Goal: Information Seeking & Learning: Learn about a topic

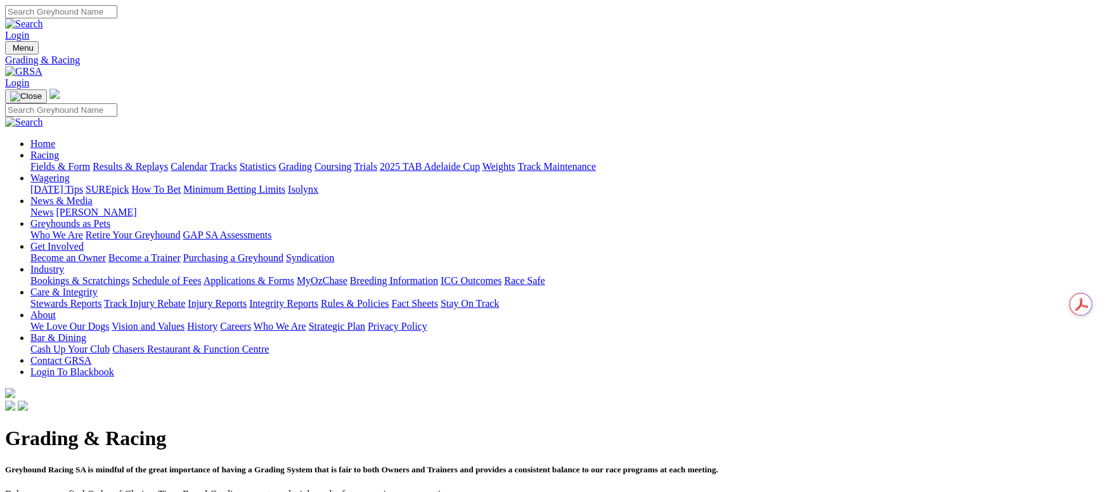
click at [86, 161] on link "Fields & Form" at bounding box center [60, 166] width 60 height 11
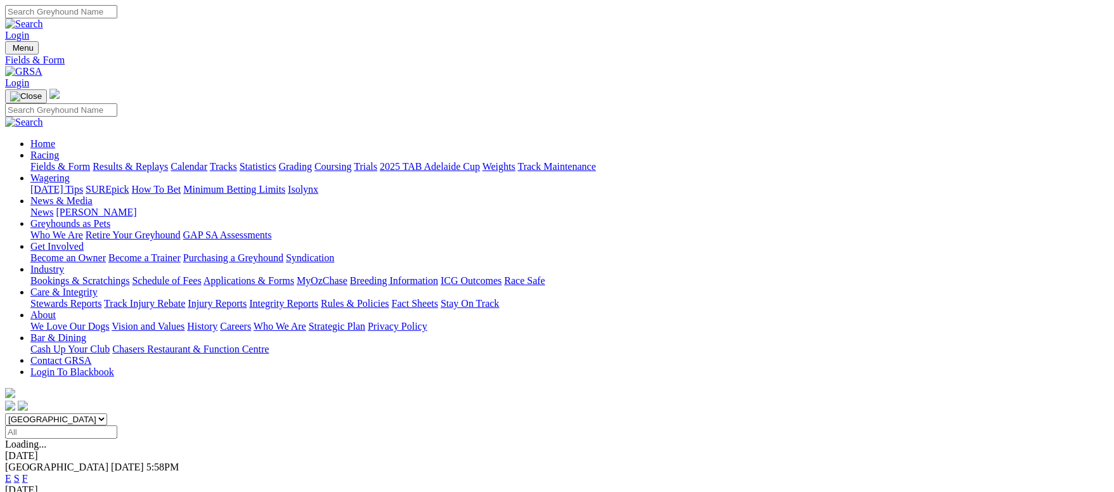
click at [28, 473] on link "F" at bounding box center [25, 478] width 6 height 11
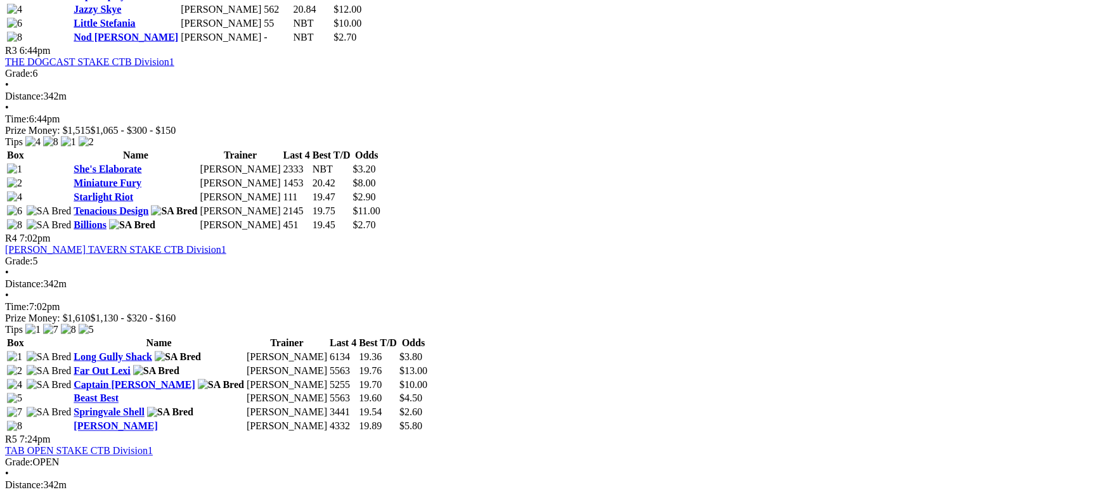
scroll to position [951, 0]
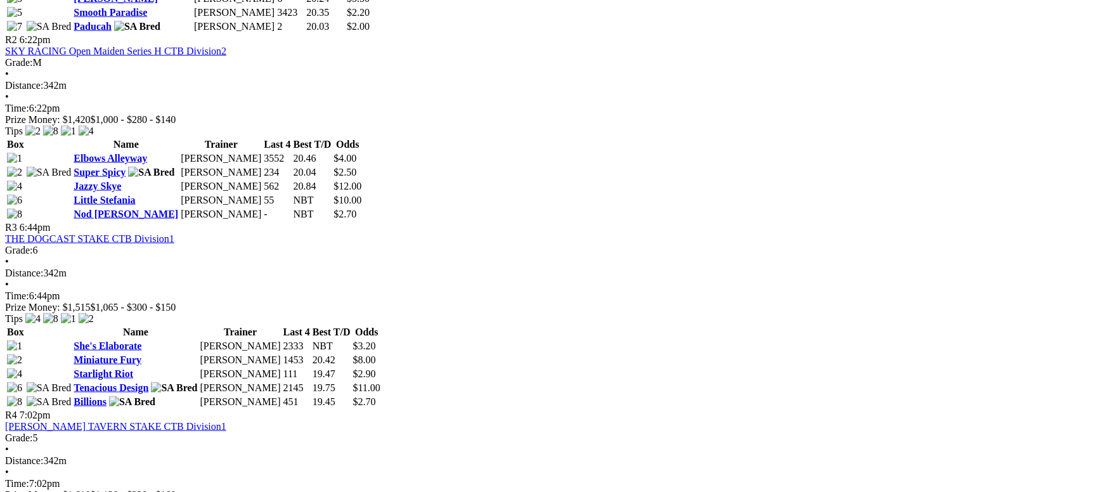
scroll to position [761, 0]
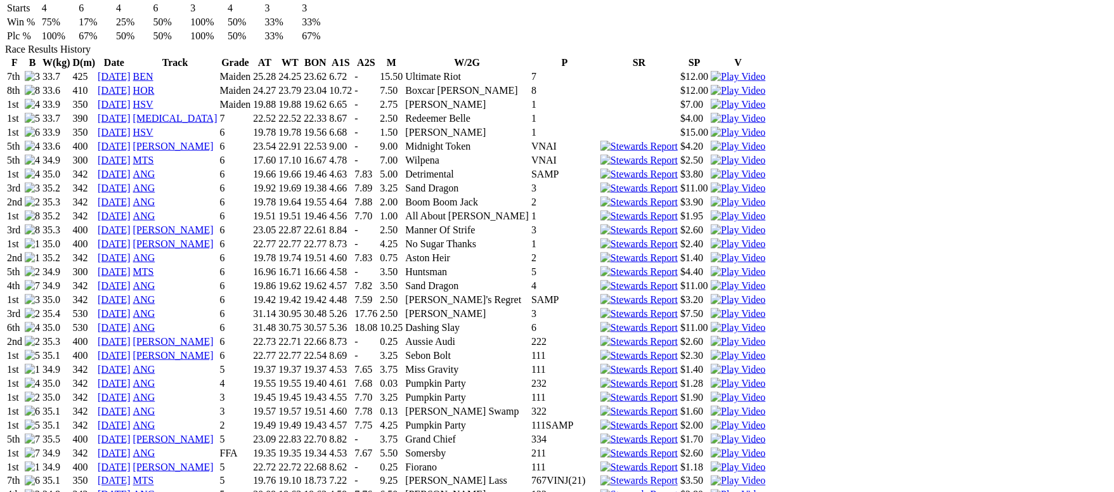
scroll to position [856, 0]
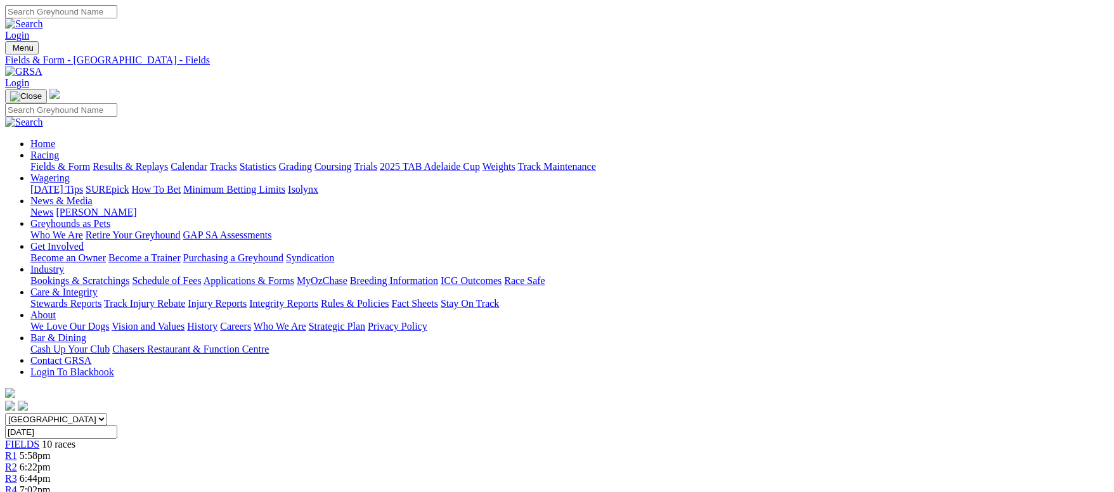
click at [90, 161] on link "Fields & Form" at bounding box center [60, 166] width 60 height 11
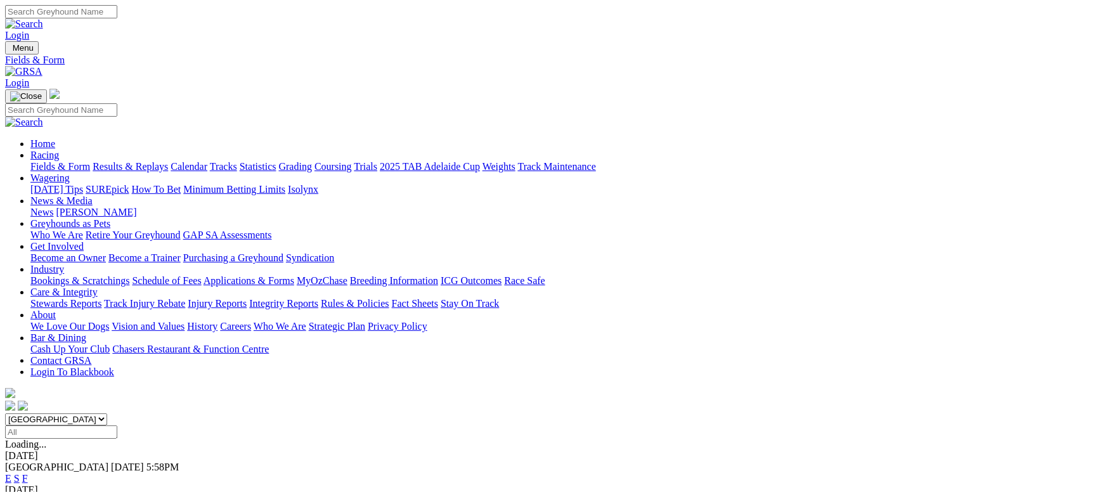
click at [207, 161] on link "Calendar" at bounding box center [189, 166] width 37 height 11
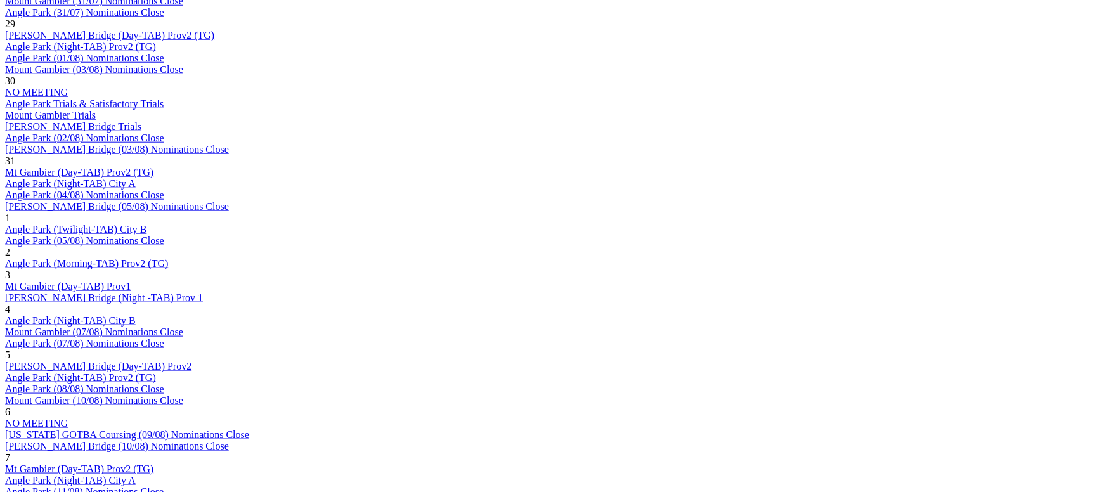
scroll to position [761, 0]
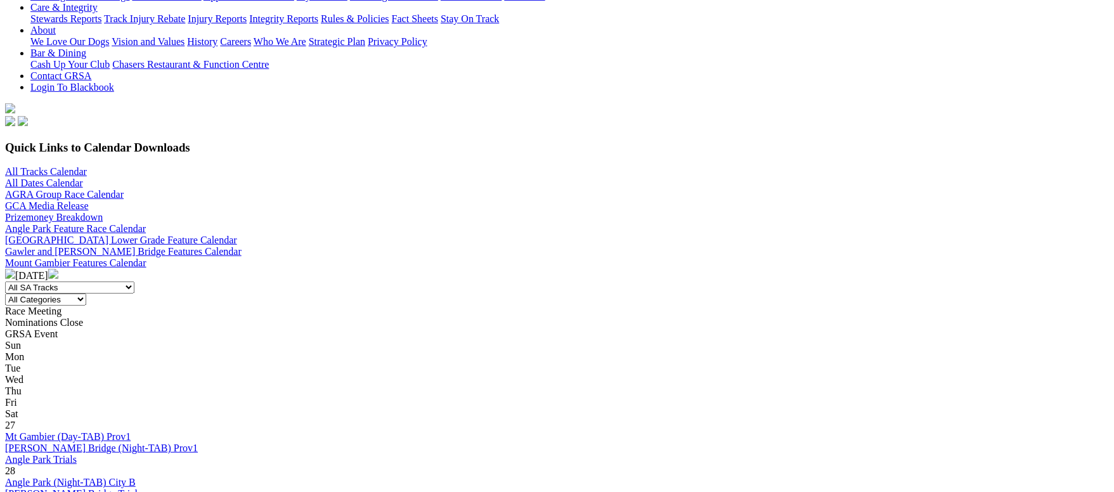
scroll to position [666, 0]
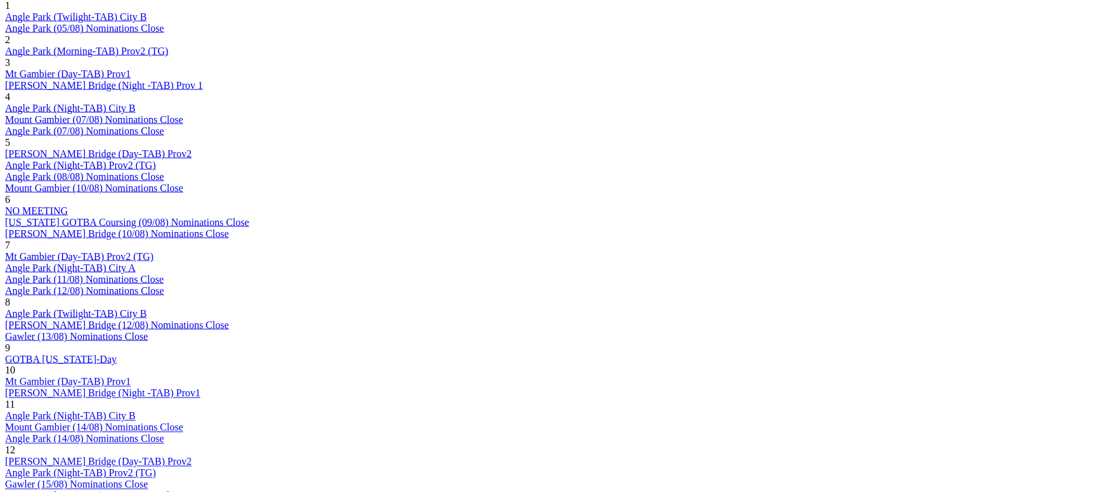
scroll to position [856, 0]
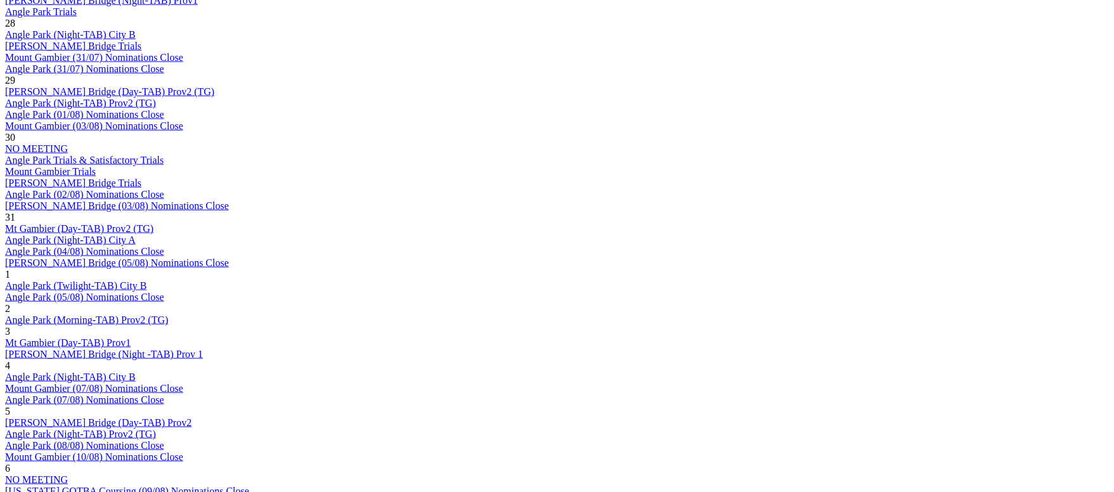
scroll to position [761, 0]
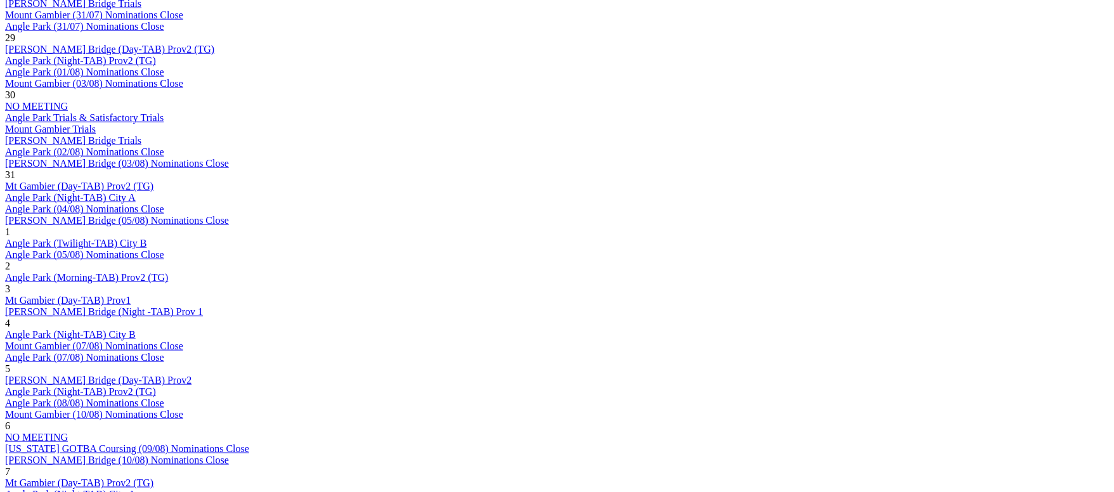
scroll to position [856, 0]
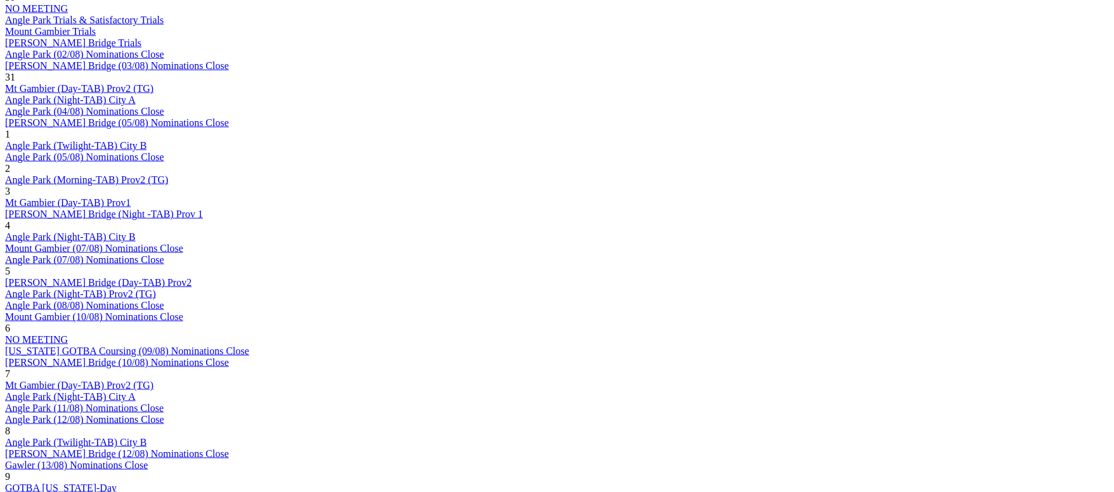
scroll to position [951, 0]
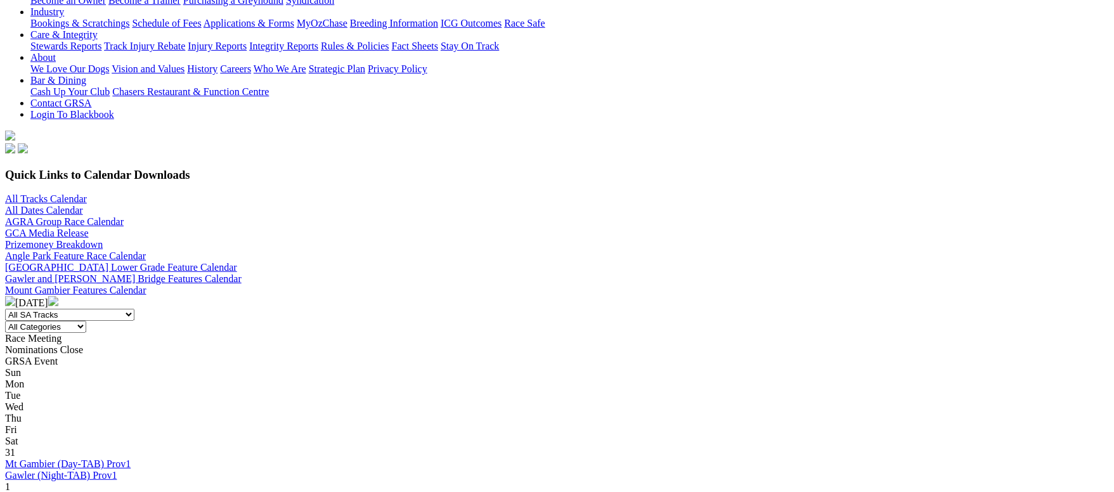
scroll to position [285, 0]
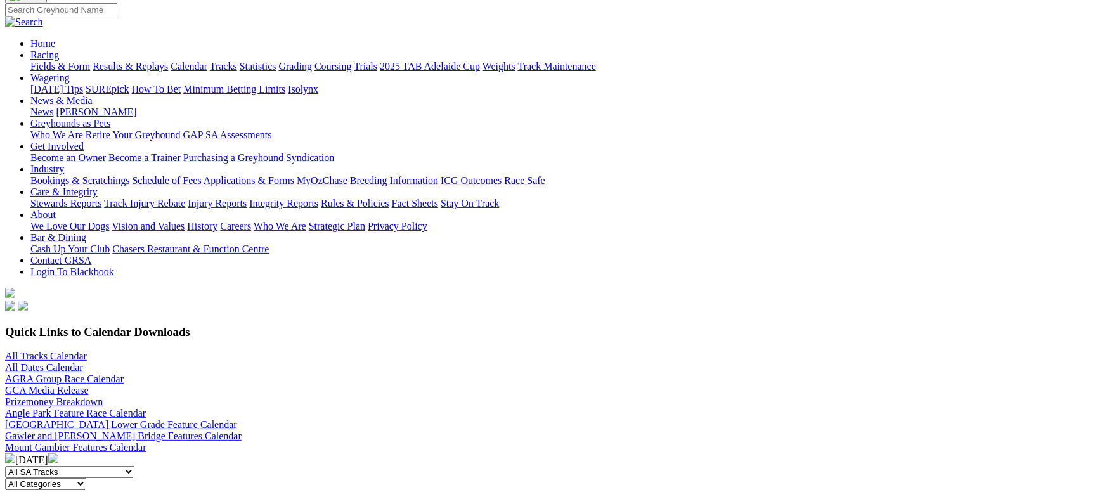
scroll to position [95, 0]
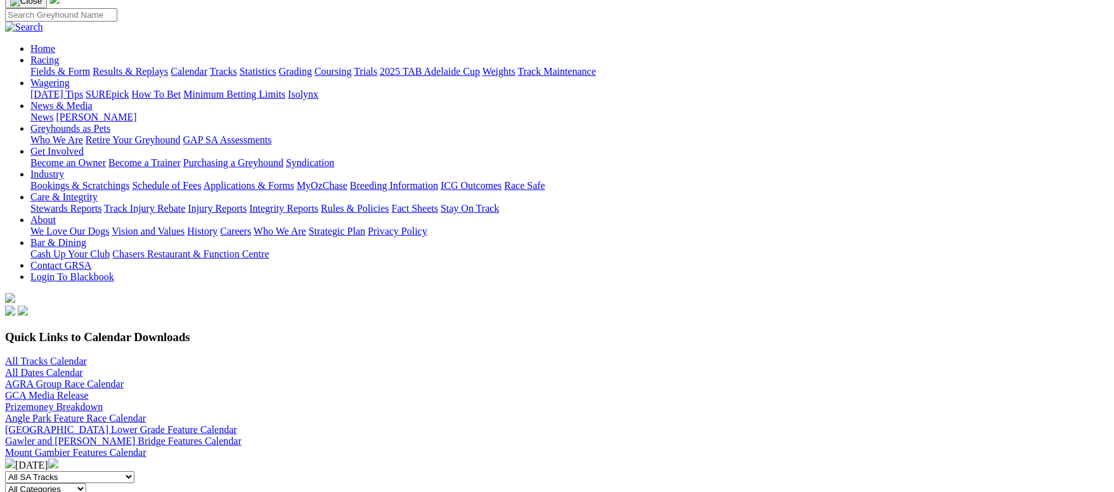
click at [87, 356] on link "All Tracks Calendar" at bounding box center [46, 361] width 82 height 11
